Goal: Transaction & Acquisition: Purchase product/service

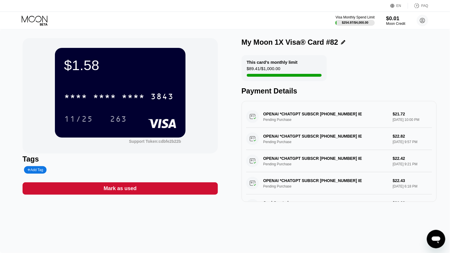
click at [394, 19] on div "$0.01" at bounding box center [395, 18] width 19 height 6
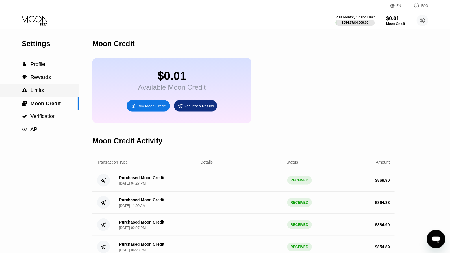
click at [33, 87] on span "Limits" at bounding box center [37, 90] width 14 height 6
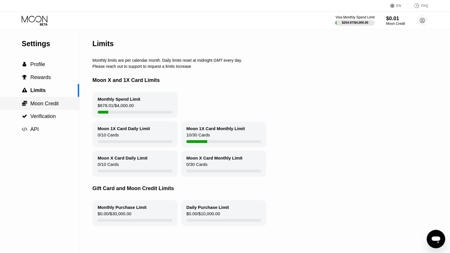
click at [51, 106] on span "Moon Credit" at bounding box center [44, 104] width 28 height 6
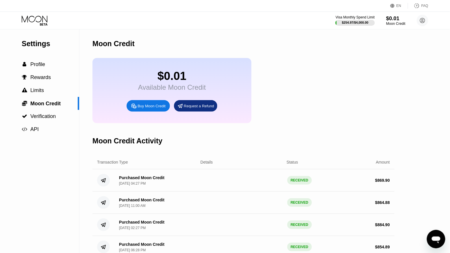
click at [389, 19] on div "$0.01" at bounding box center [395, 18] width 19 height 6
click at [395, 23] on div "Moon Credit" at bounding box center [395, 24] width 19 height 4
click at [157, 105] on div "Buy Moon Credit" at bounding box center [151, 106] width 28 height 5
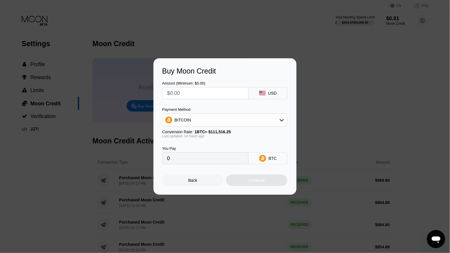
click at [199, 98] on input "text" at bounding box center [205, 93] width 77 height 12
type input "$8"
type input "0.00007135"
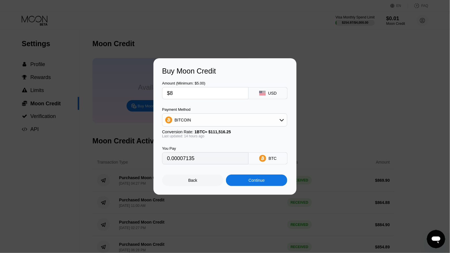
type input "$87"
type input "0.00077583"
type input "$874"
type input "0.00779397"
type input "$874.88"
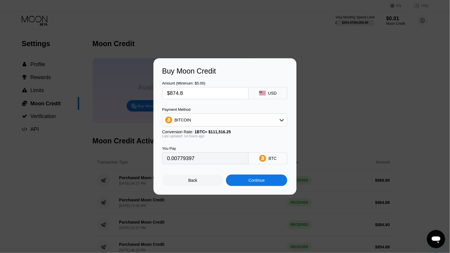
type input "0.00780182"
type input "$874.88"
click at [208, 122] on div "BITCOIN" at bounding box center [224, 120] width 124 height 12
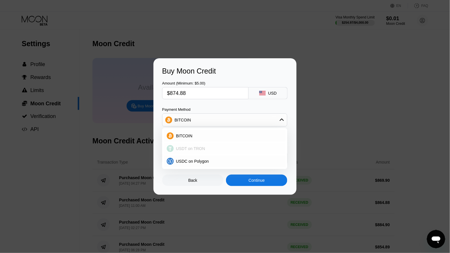
click at [201, 149] on span "USDT on TRON" at bounding box center [190, 148] width 29 height 5
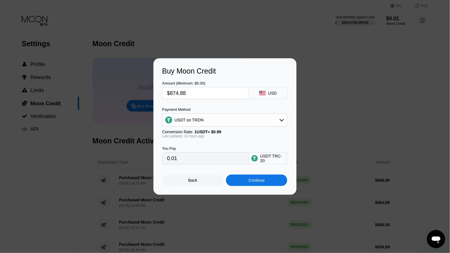
type input "883.72"
click at [247, 184] on div "Continue" at bounding box center [256, 181] width 61 height 12
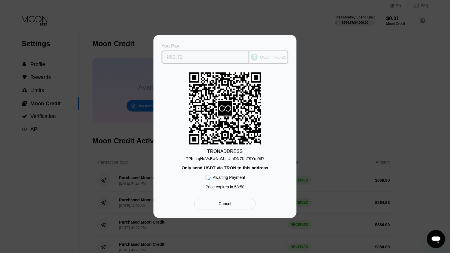
click at [187, 57] on input "883.72" at bounding box center [205, 57] width 77 height 12
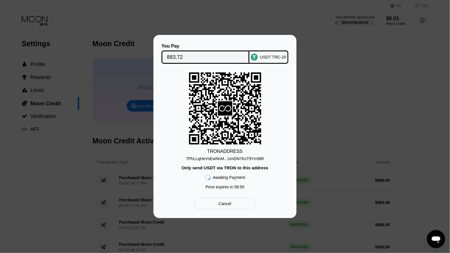
click at [192, 161] on div "TPhLLqHeVsEwNnM...UmDN7KsT9Yrn9tR" at bounding box center [225, 159] width 78 height 5
